Goal: Book appointment/travel/reservation

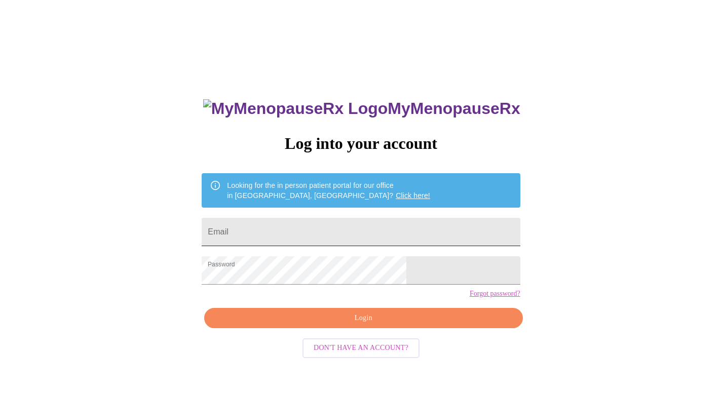
click at [295, 227] on input "Email" at bounding box center [361, 232] width 318 height 28
type input "[EMAIL_ADDRESS][DOMAIN_NAME]"
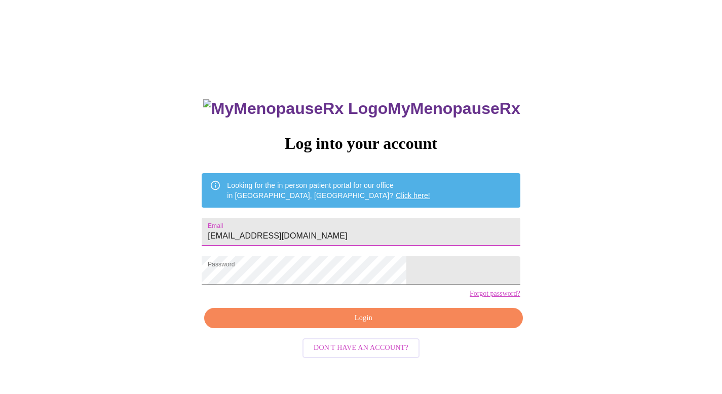
click at [369, 325] on span "Login" at bounding box center [363, 318] width 295 height 13
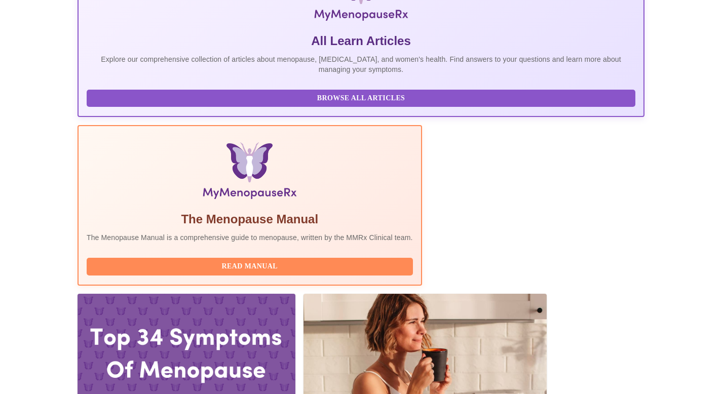
scroll to position [200, 0]
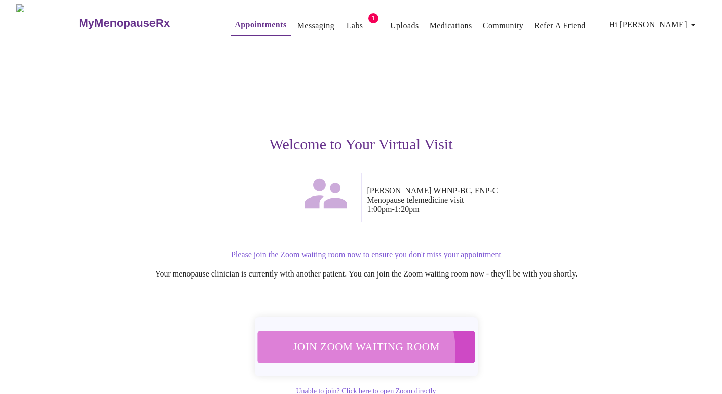
click at [351, 345] on span "Join Zoom Waiting Room" at bounding box center [366, 347] width 191 height 19
